Goal: Task Accomplishment & Management: Manage account settings

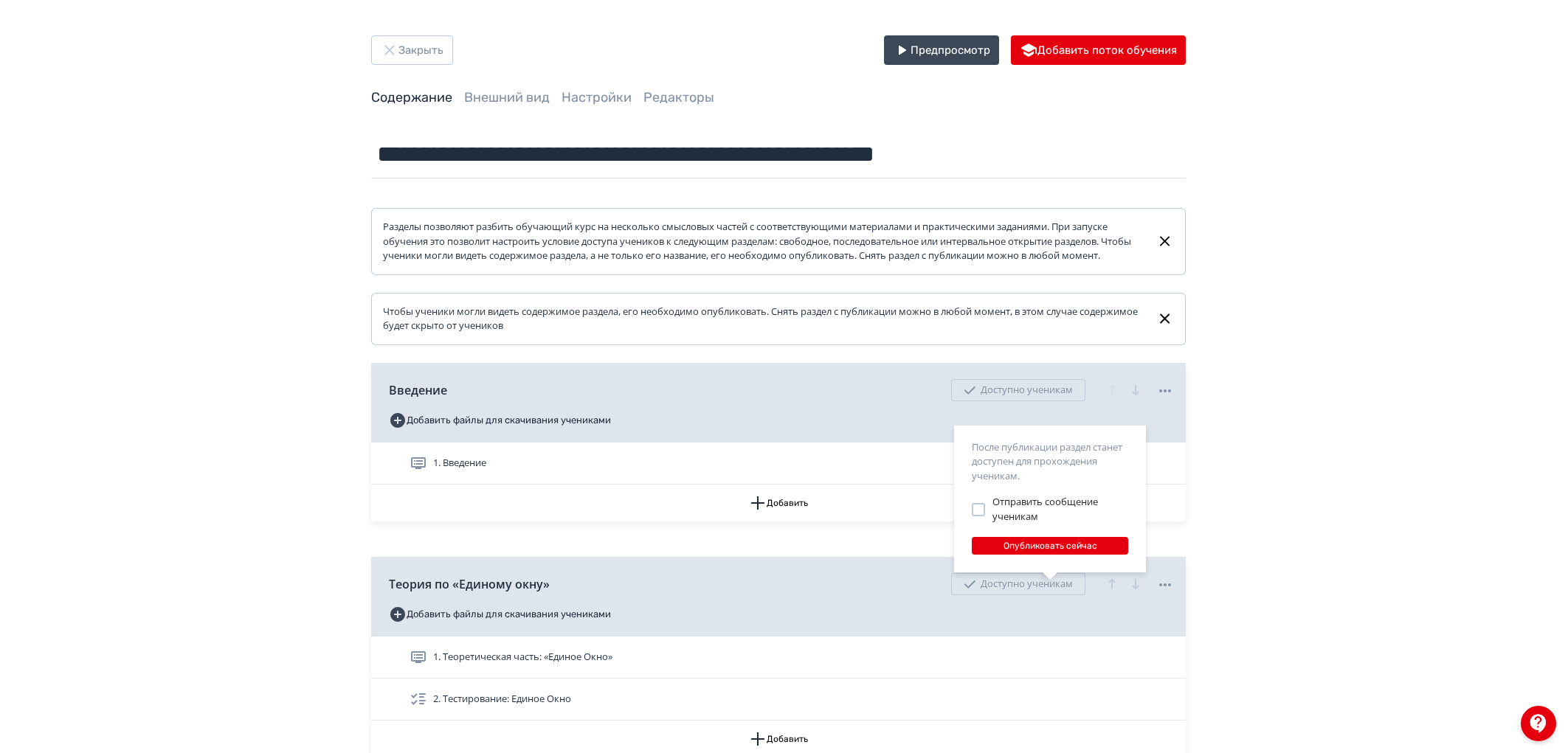
scroll to position [246, 0]
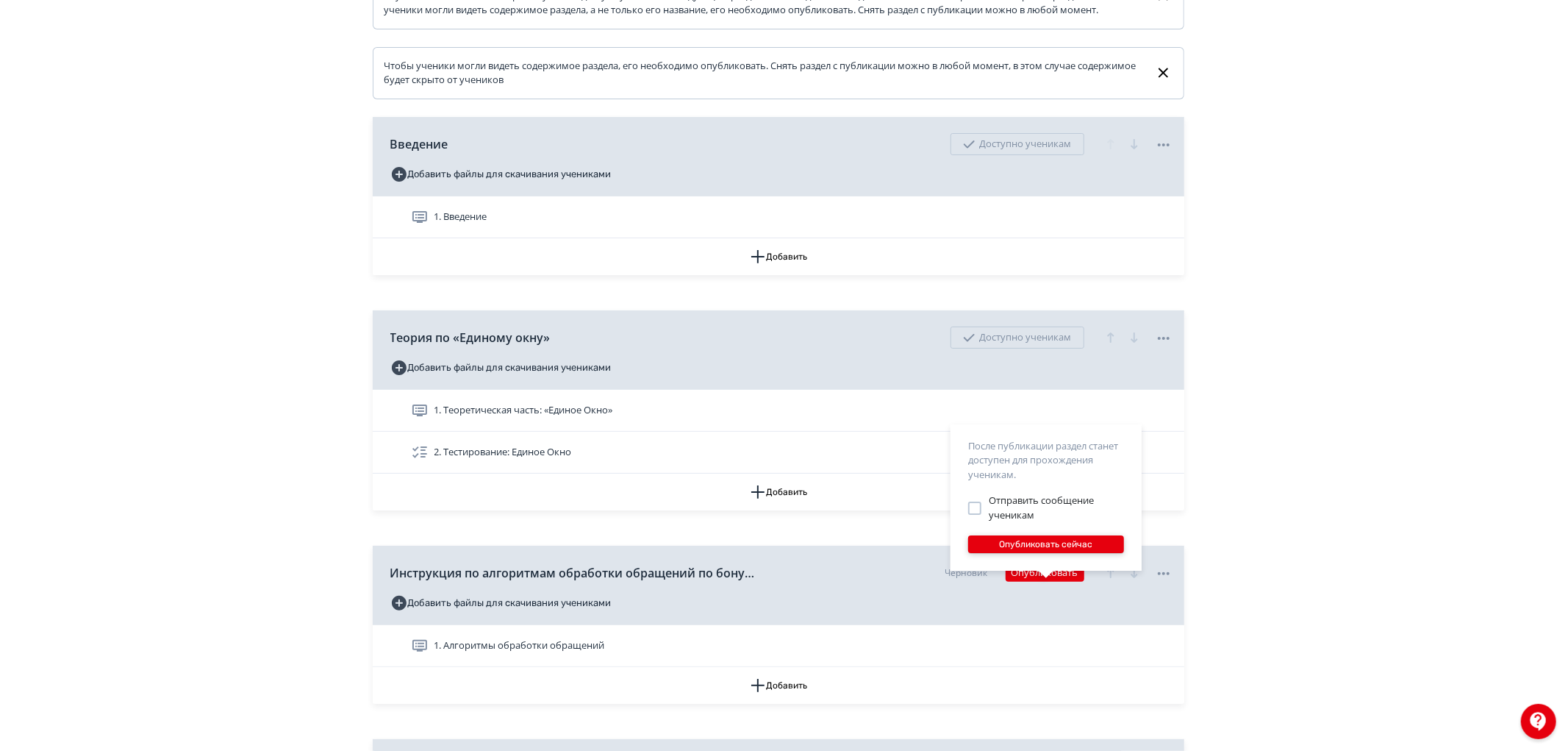
click at [1025, 547] on button "Опубликовать сейчас" at bounding box center [1046, 544] width 156 height 18
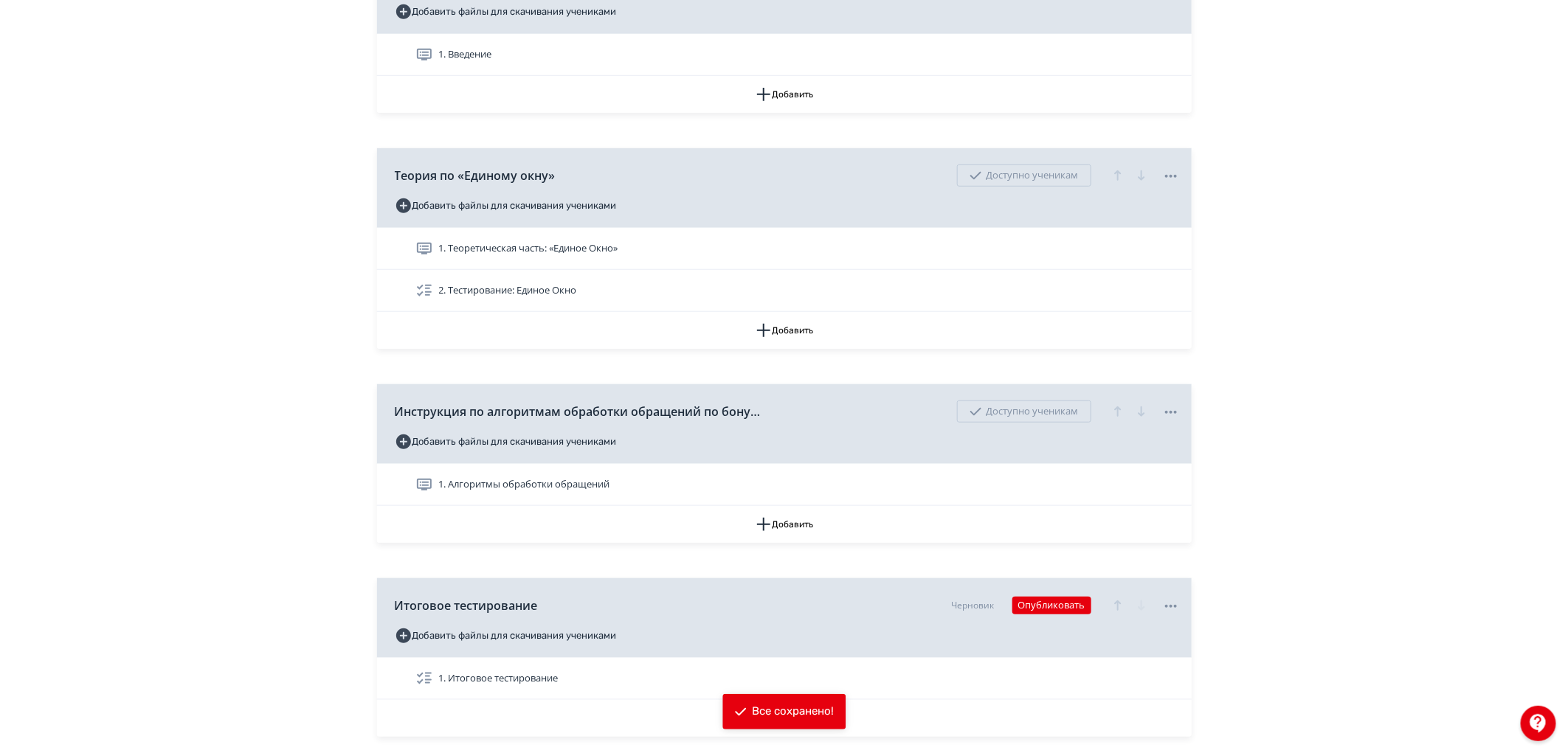
scroll to position [409, 0]
click at [1039, 614] on button "Опубликовать" at bounding box center [1052, 604] width 79 height 18
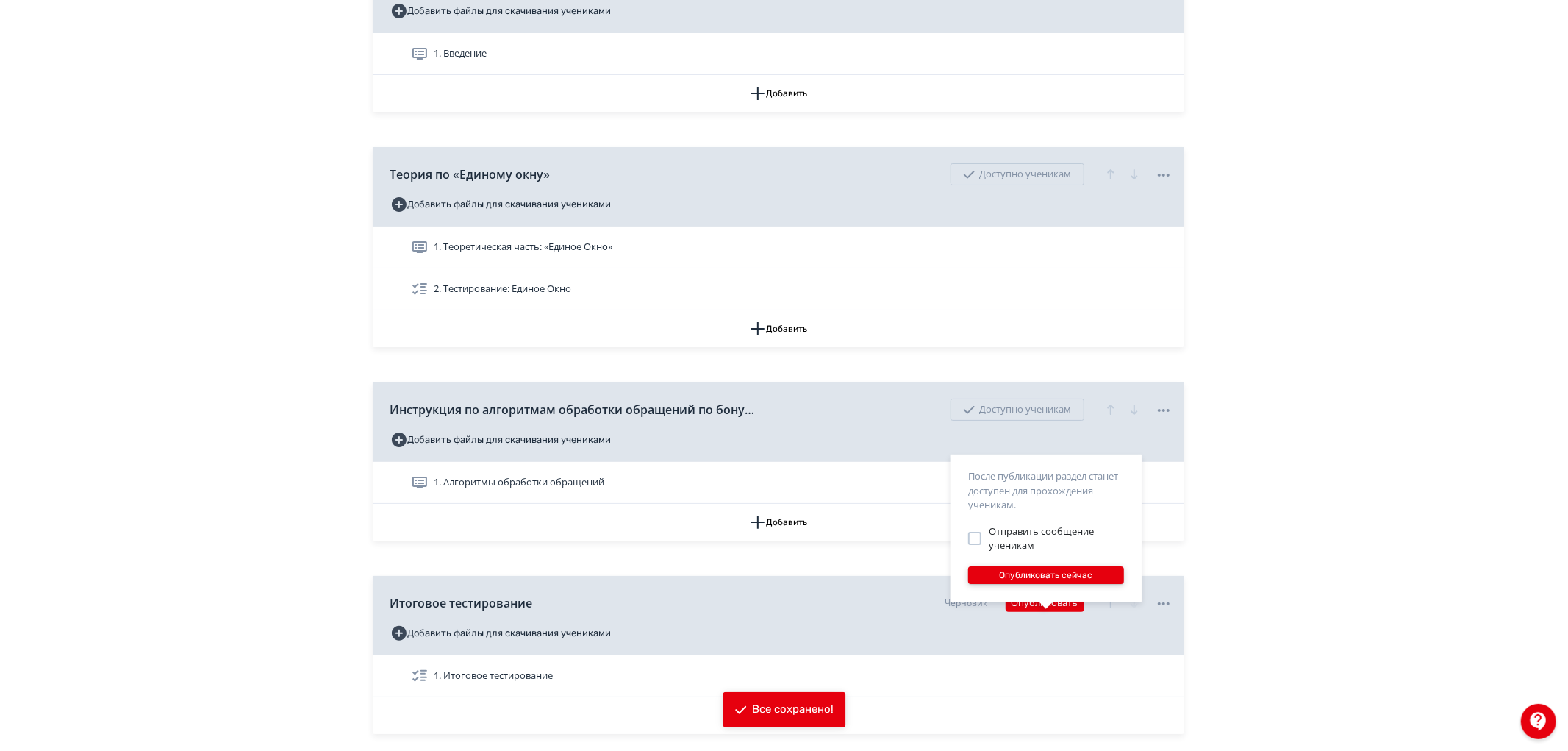
click at [1029, 576] on button "Опубликовать сейчас" at bounding box center [1046, 575] width 156 height 18
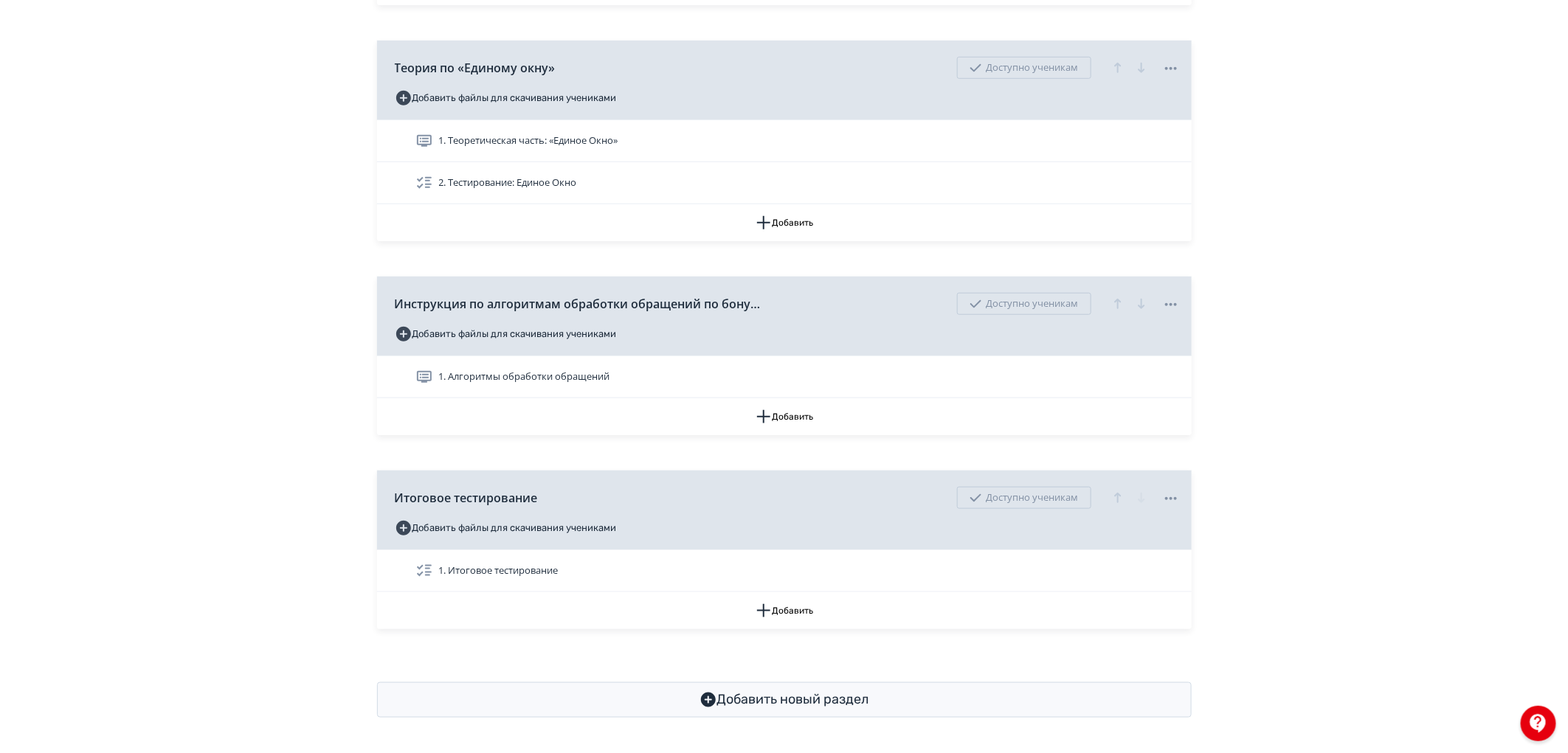
scroll to position [531, 0]
drag, startPoint x: 1346, startPoint y: 151, endPoint x: 1314, endPoint y: 188, distance: 48.9
click at [1346, 151] on div "**********" at bounding box center [784, 118] width 1568 height 1269
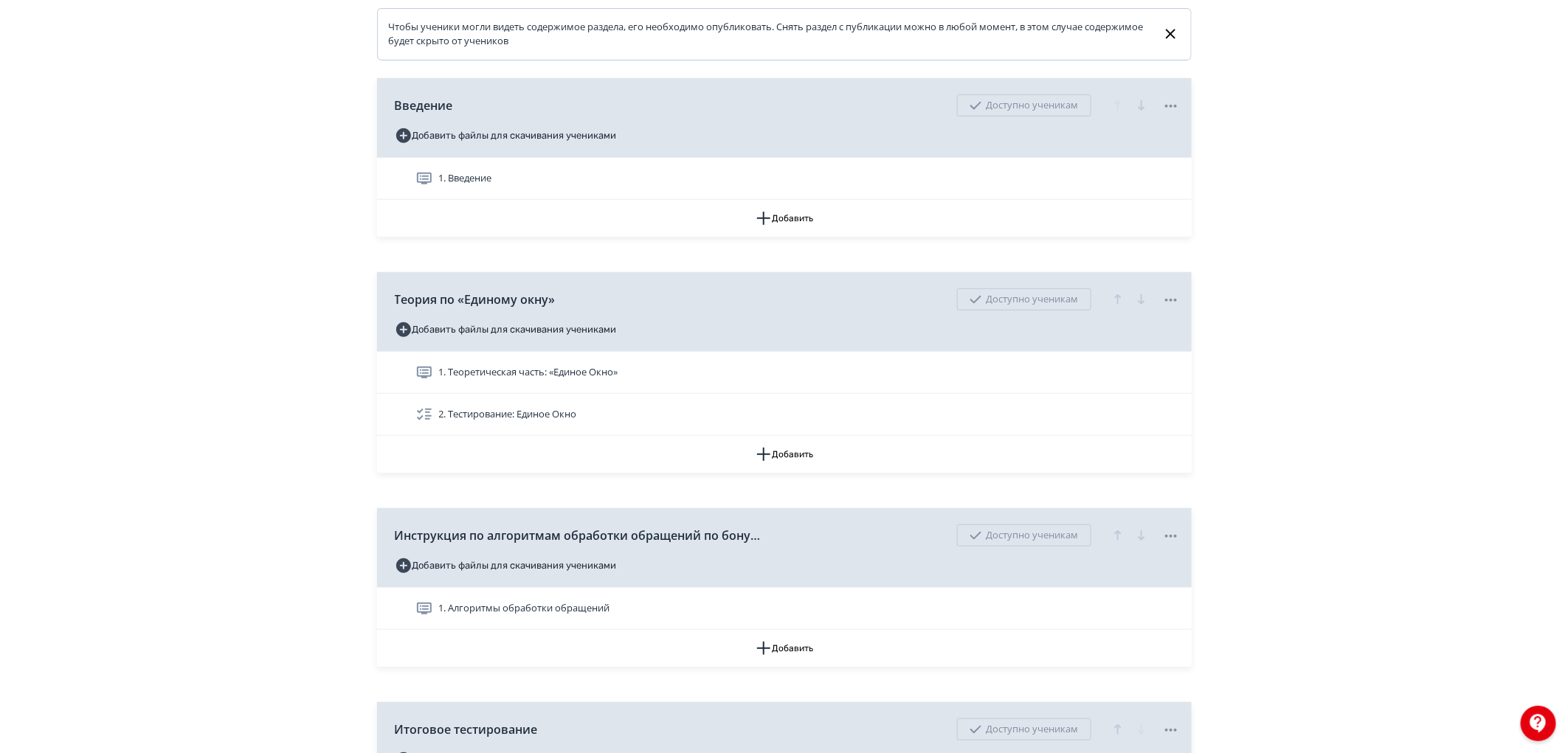
scroll to position [0, 0]
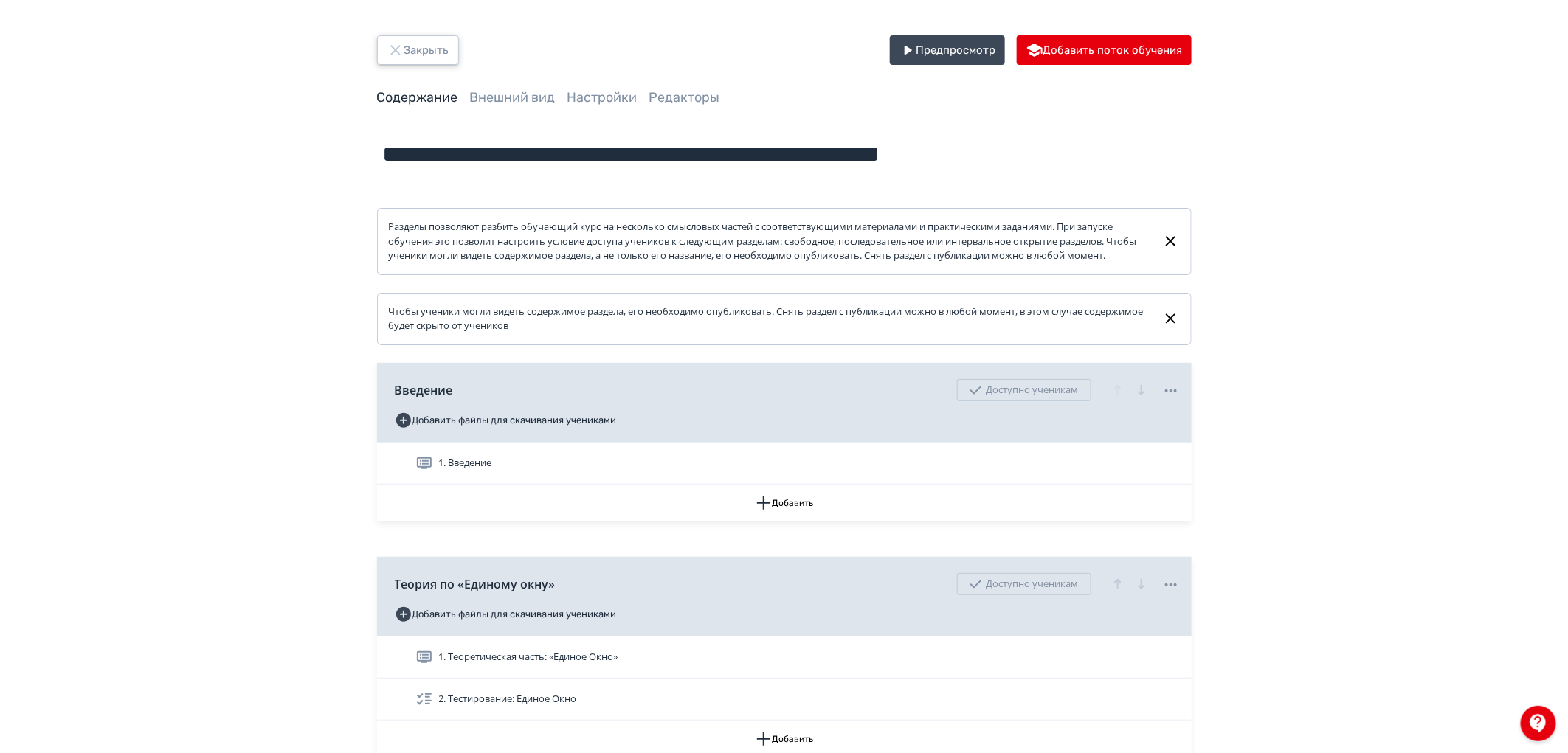
click at [413, 49] on button "Закрыть" at bounding box center [418, 50] width 82 height 30
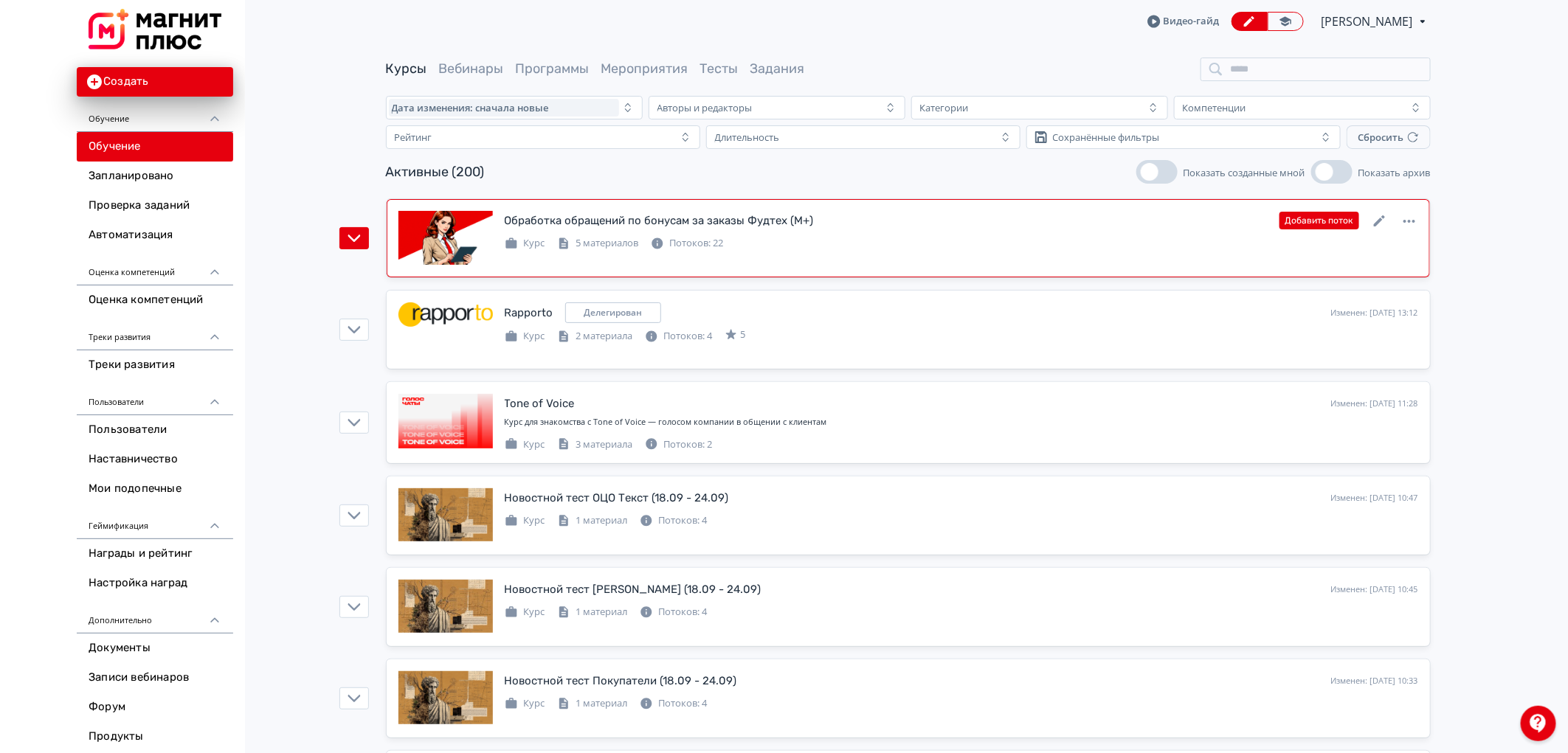
click at [626, 247] on div "5 материалов" at bounding box center [598, 243] width 82 height 15
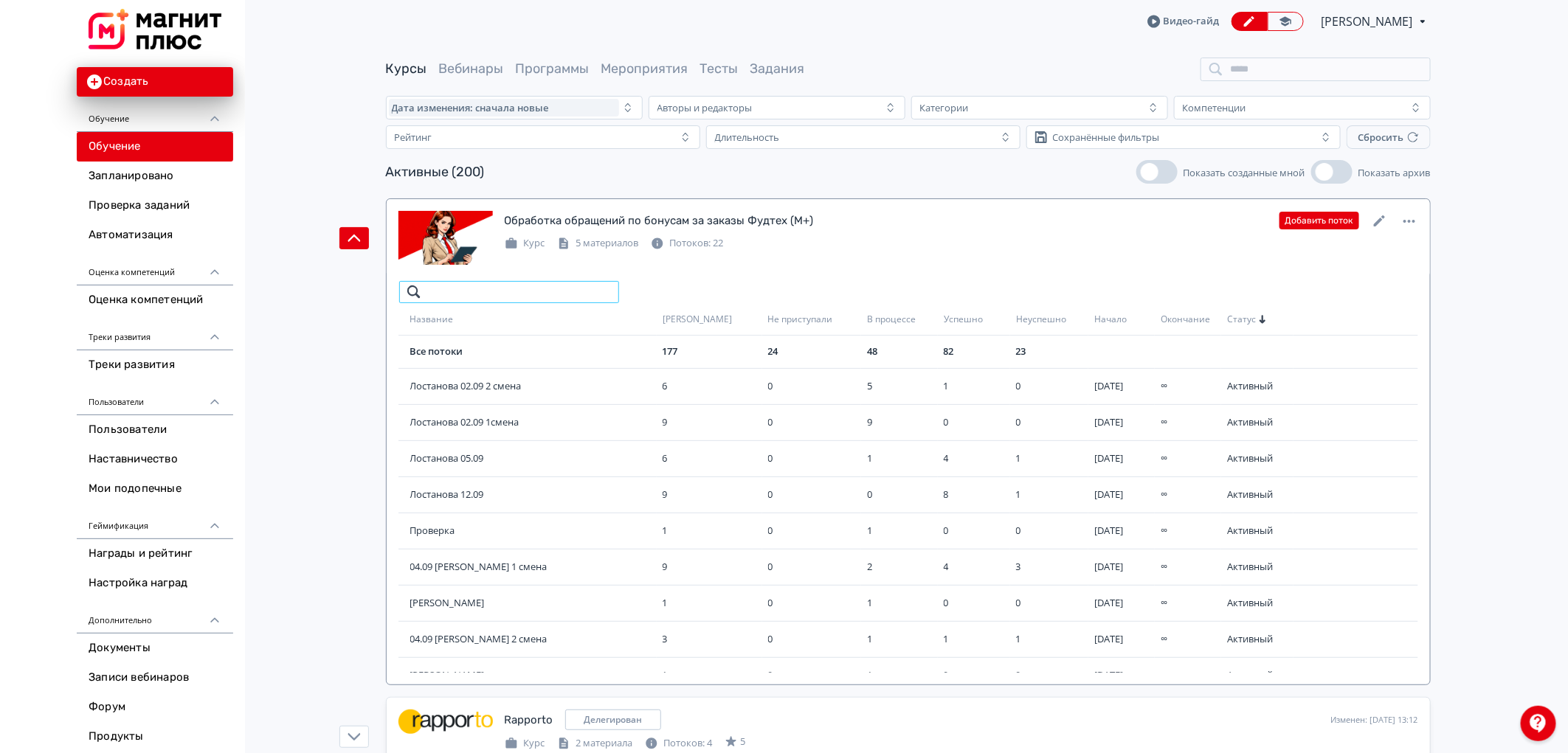
click at [497, 297] on input "search" at bounding box center [509, 292] width 221 height 23
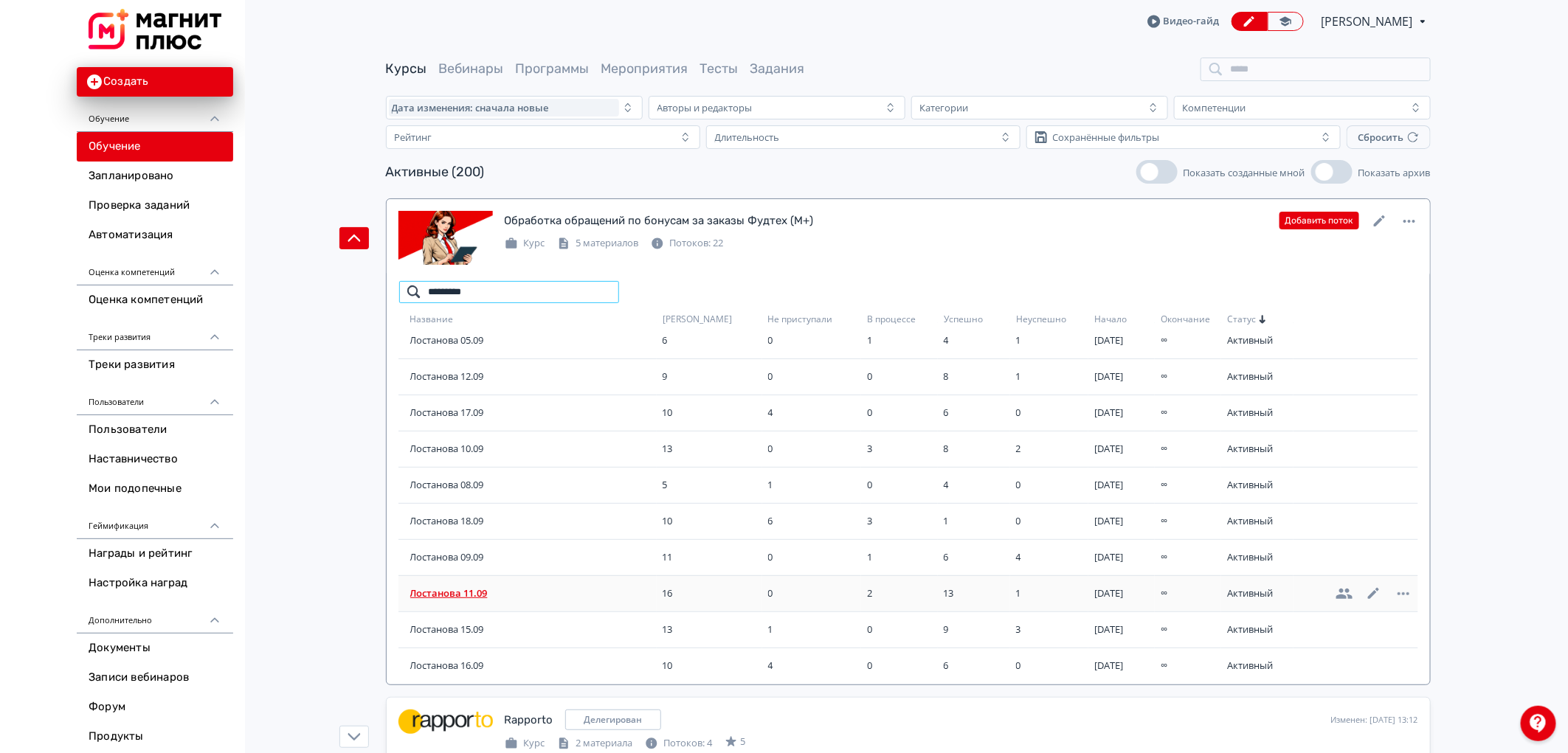
scroll to position [129, 0]
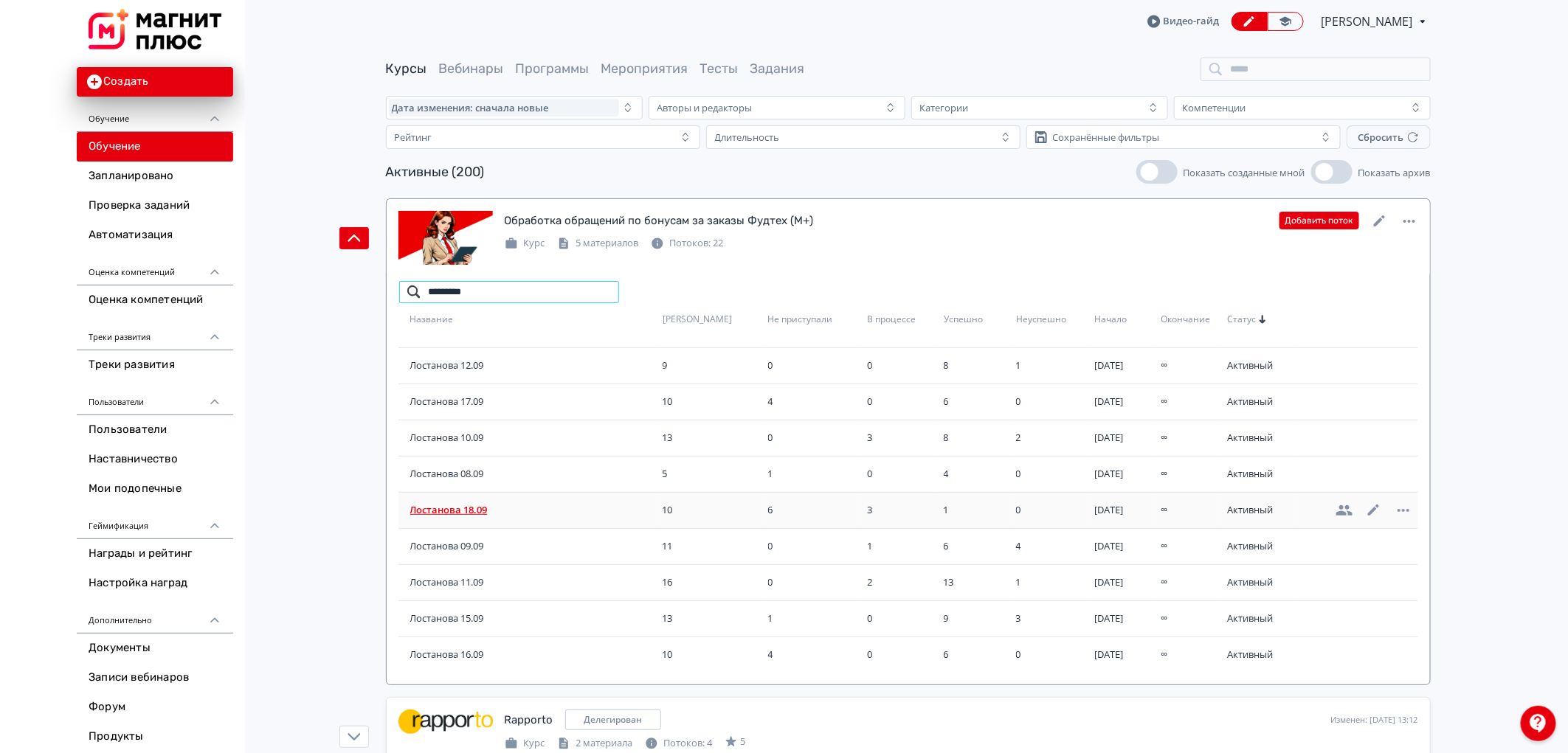
type input "*********"
click at [477, 504] on span "Лостанова 18.09" at bounding box center [533, 510] width 246 height 15
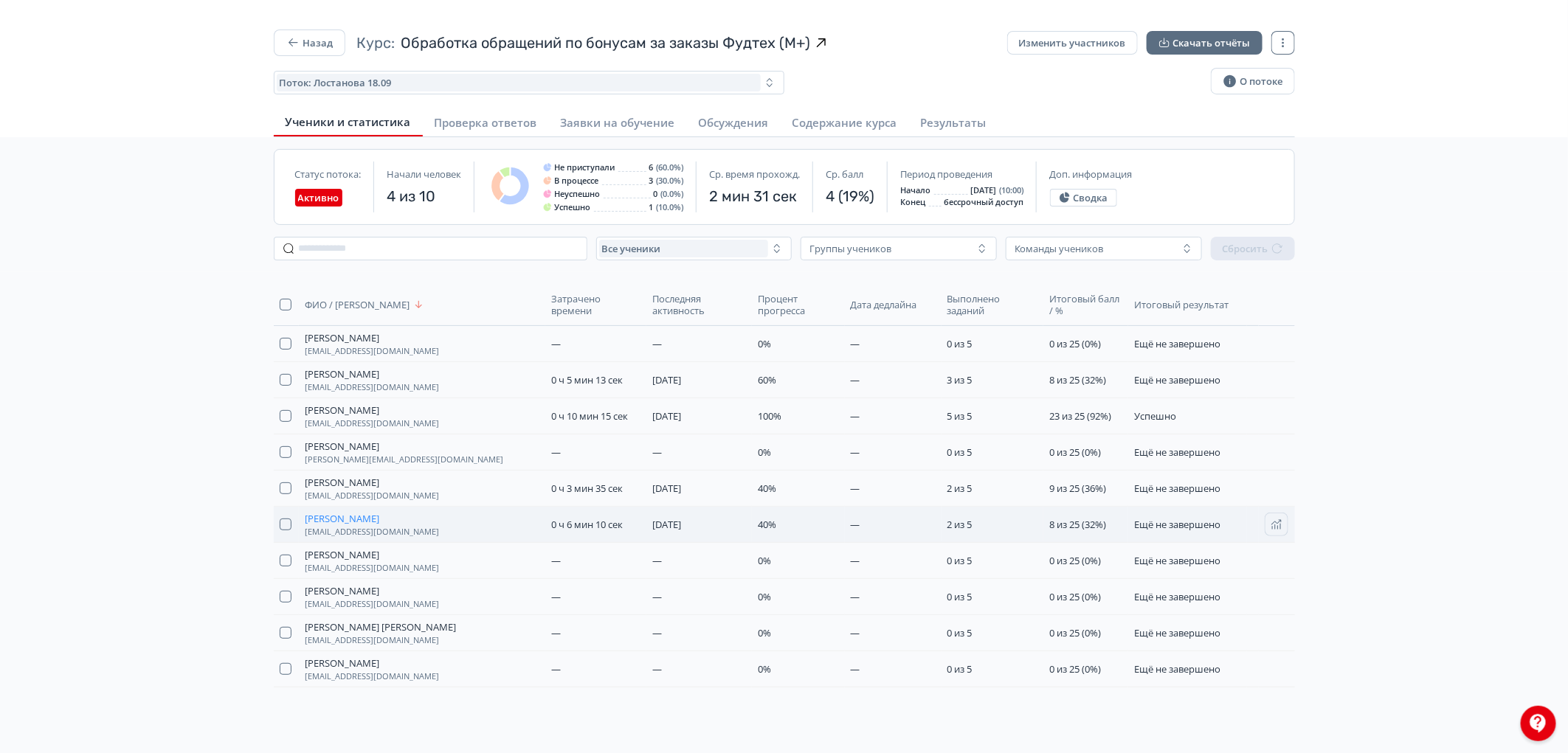
click at [322, 519] on span "[PERSON_NAME]" at bounding box center [341, 518] width 74 height 12
